Goal: Book appointment/travel/reservation

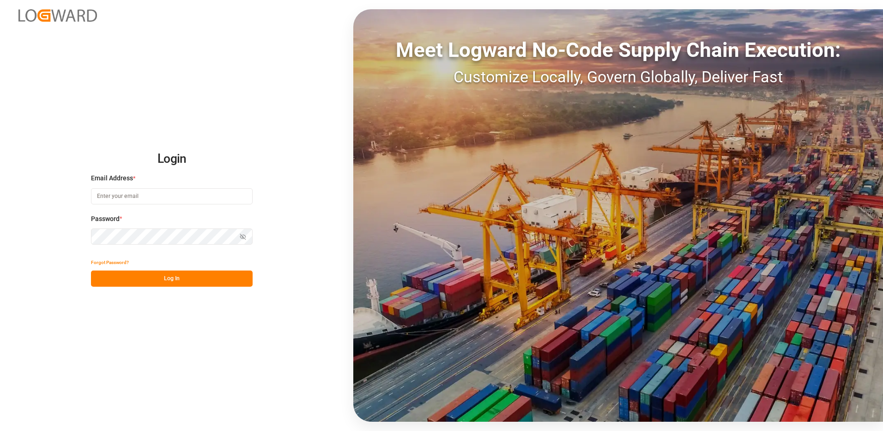
type input "[EMAIL_ADDRESS][DOMAIN_NAME]"
click at [186, 282] on button "Log In" at bounding box center [172, 278] width 162 height 16
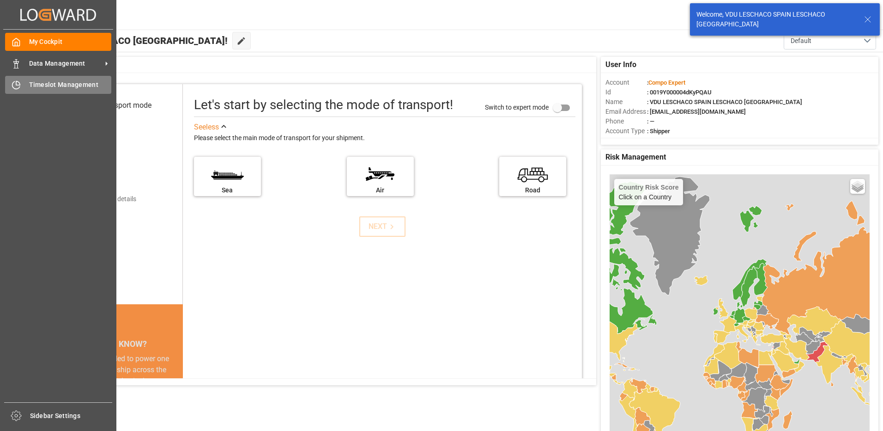
click at [49, 83] on span "Timeslot Management" at bounding box center [70, 85] width 83 height 10
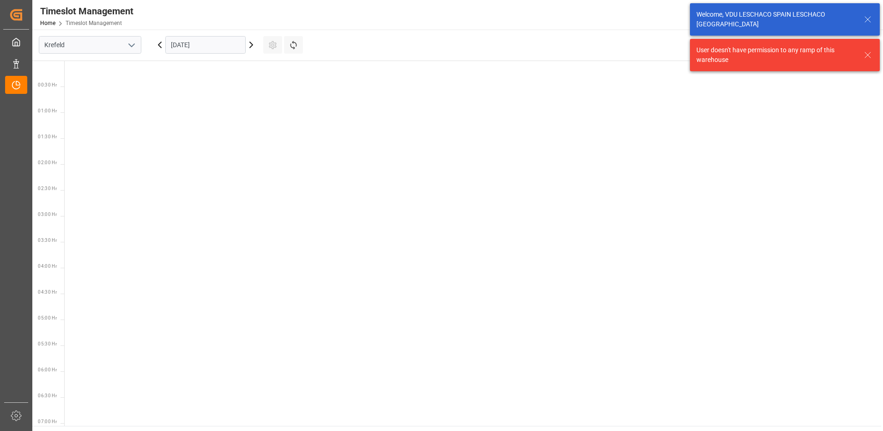
scroll to position [479, 0]
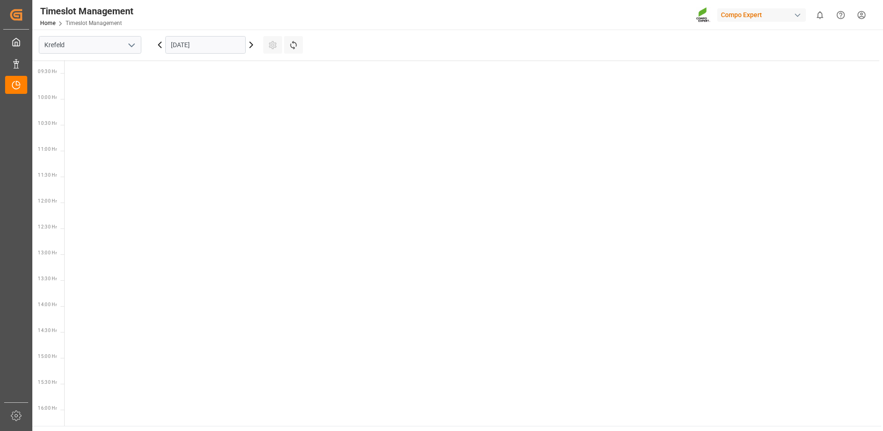
click at [180, 46] on input "[DATE]" at bounding box center [205, 45] width 80 height 18
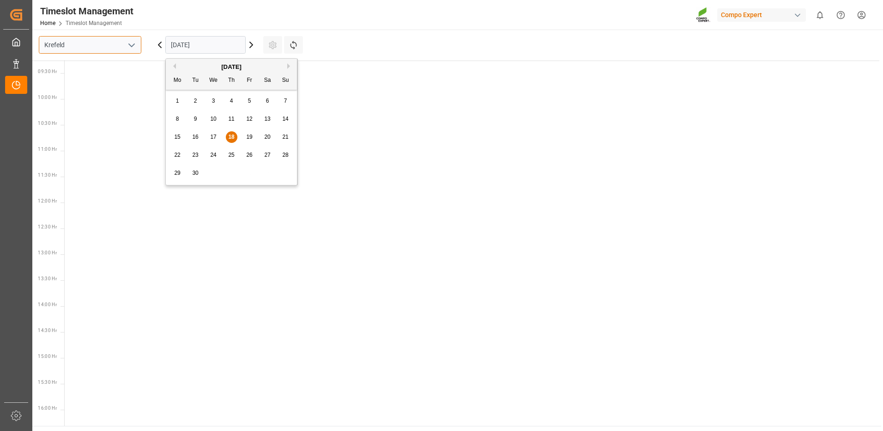
click at [123, 51] on input "Krefeld" at bounding box center [90, 45] width 103 height 18
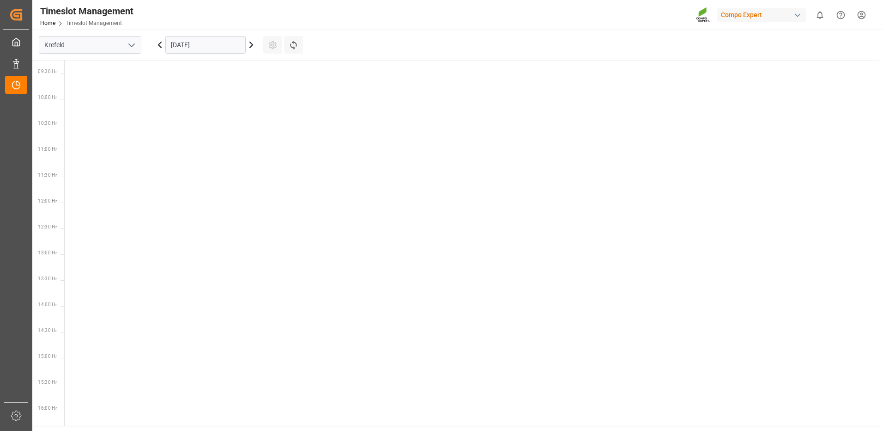
click at [127, 46] on icon "open menu" at bounding box center [131, 45] width 11 height 11
drag, startPoint x: 85, startPoint y: 105, endPoint x: 104, endPoint y: 101, distance: 19.9
click at [89, 105] on div "La Vall d [PERSON_NAME]" at bounding box center [90, 107] width 102 height 21
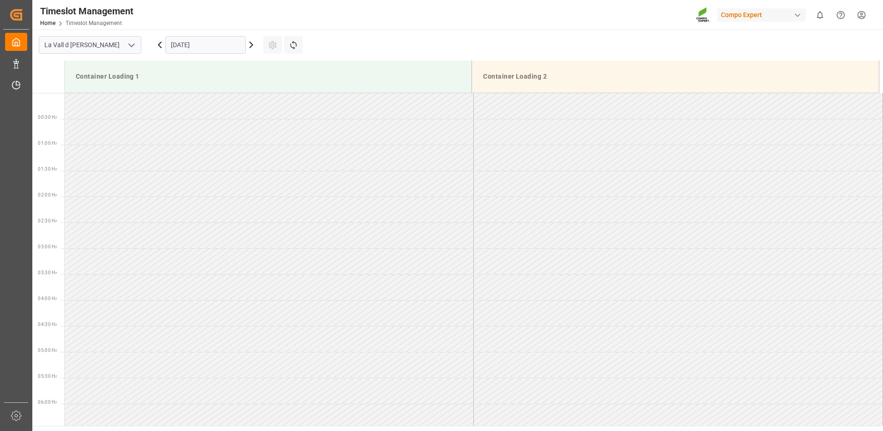
scroll to position [512, 0]
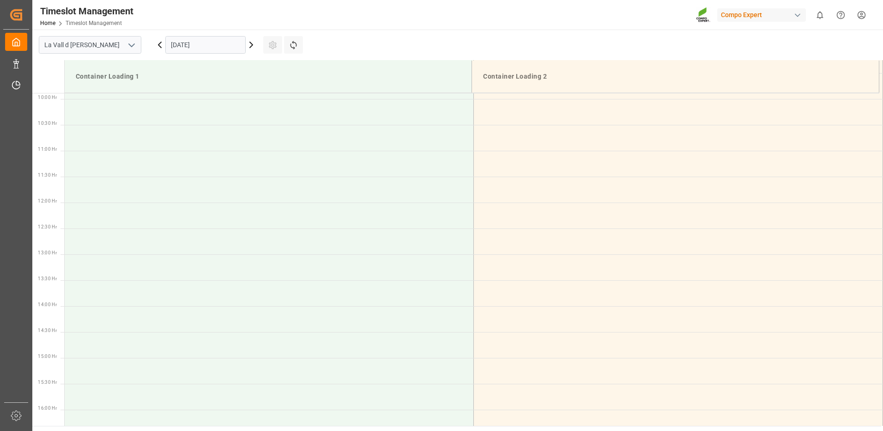
click at [196, 48] on input "[DATE]" at bounding box center [205, 45] width 80 height 18
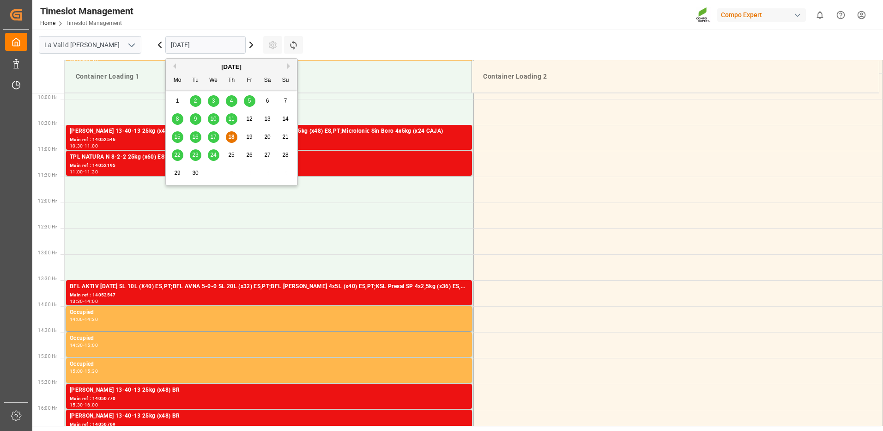
click at [179, 173] on span "29" at bounding box center [177, 173] width 6 height 6
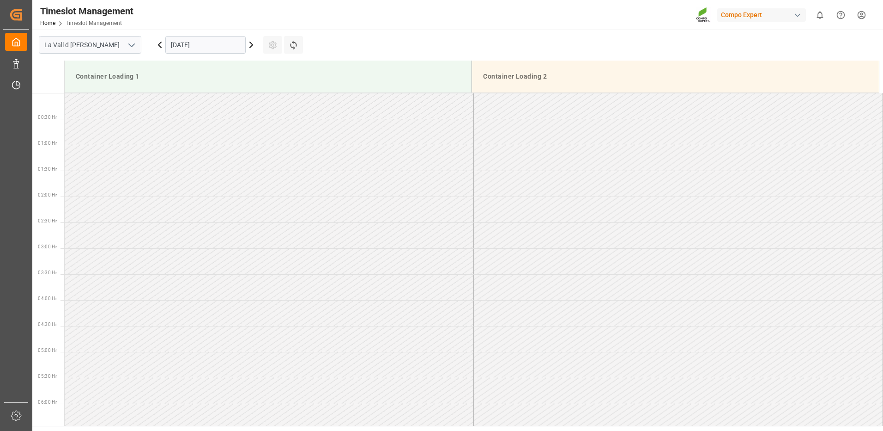
scroll to position [277, 0]
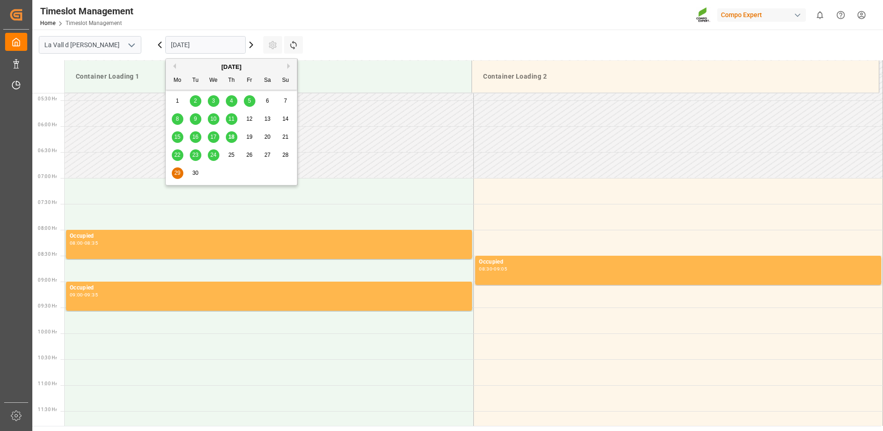
click at [206, 39] on input "[DATE]" at bounding box center [205, 45] width 80 height 18
click at [194, 177] on div "30" at bounding box center [196, 173] width 12 height 11
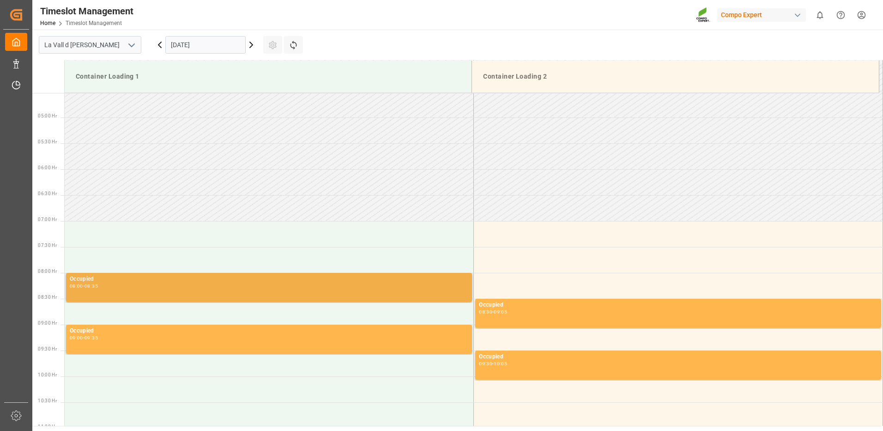
scroll to position [327, 0]
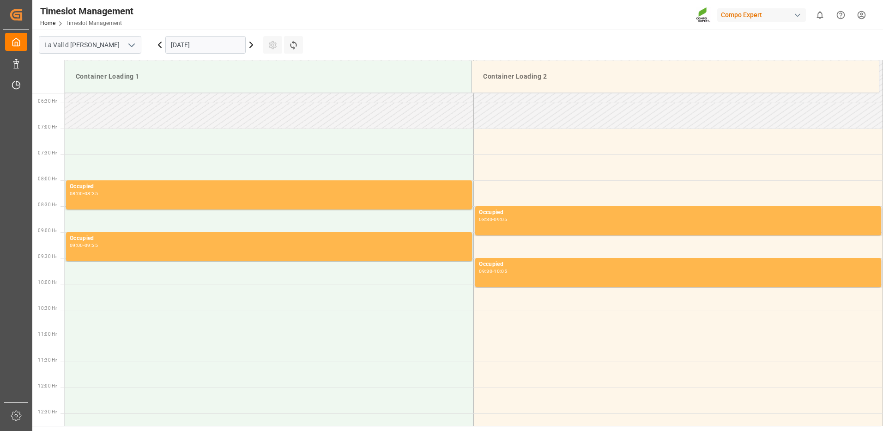
click at [207, 40] on input "[DATE]" at bounding box center [205, 45] width 80 height 18
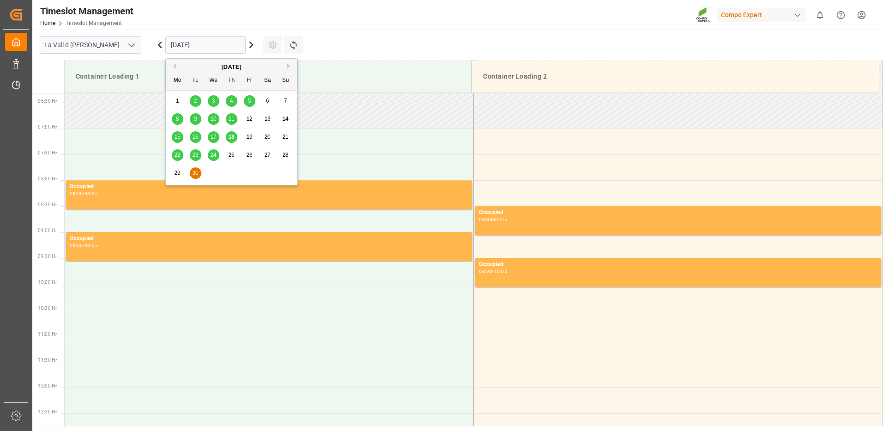
click at [176, 171] on span "29" at bounding box center [177, 173] width 6 height 6
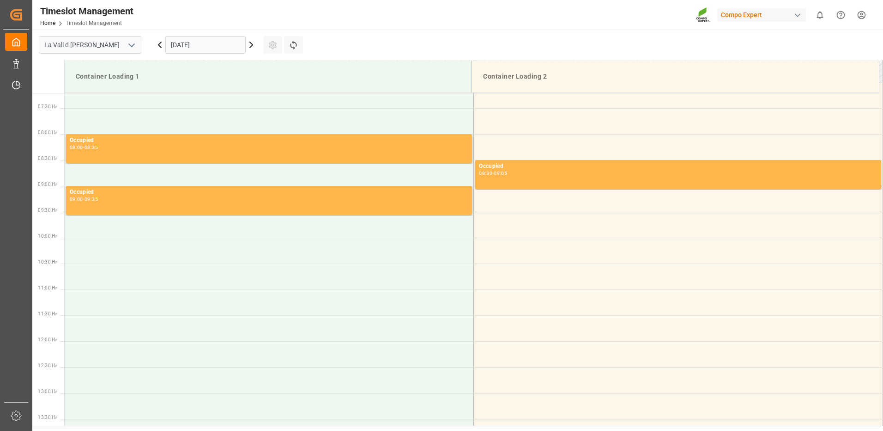
scroll to position [188, 0]
